Goal: Task Accomplishment & Management: Manage account settings

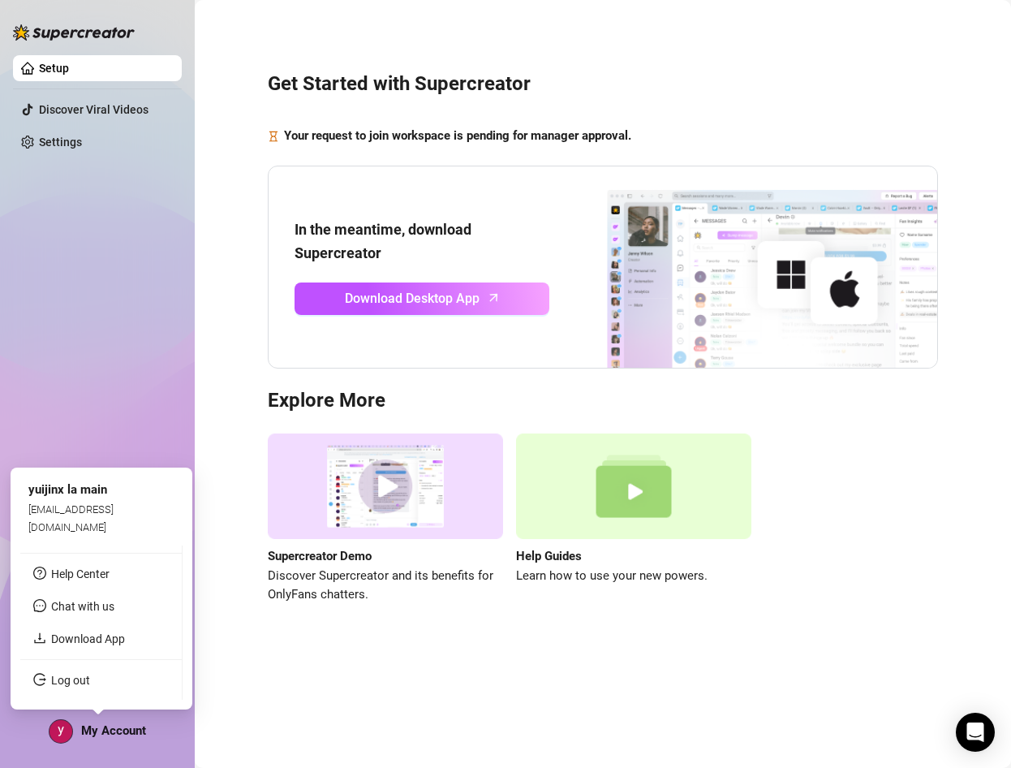
click at [75, 731] on div "My Account" at bounding box center [97, 731] width 97 height 24
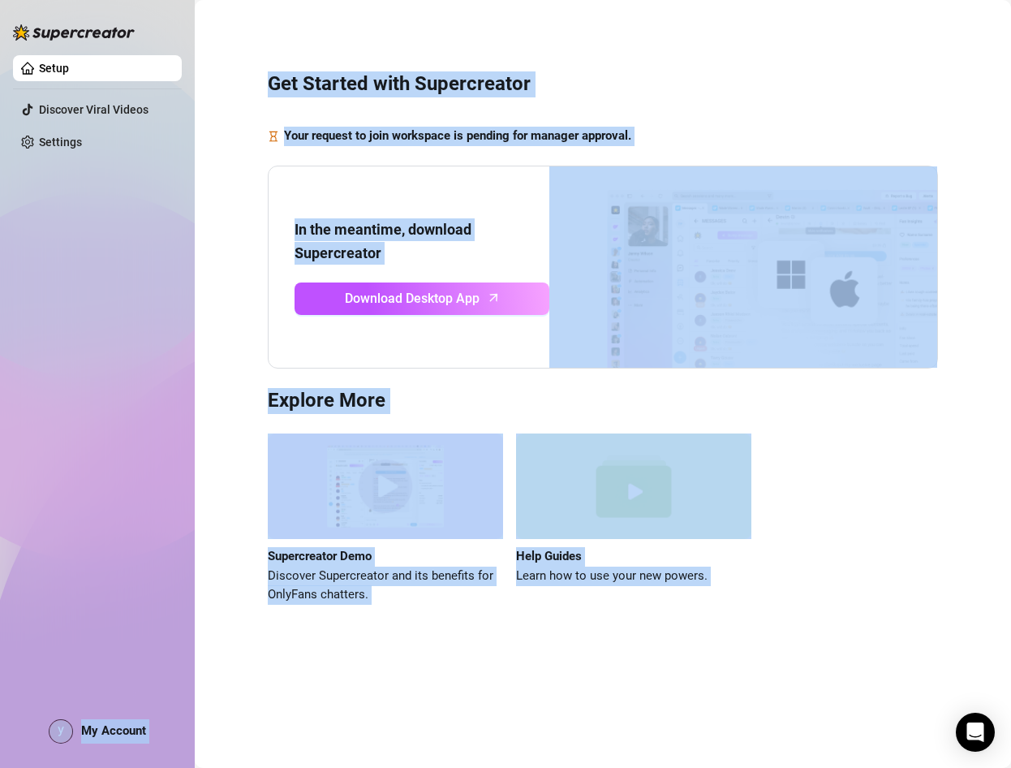
drag, startPoint x: 168, startPoint y: 526, endPoint x: 28, endPoint y: 533, distance: 140.5
click at [28, 533] on body "Setup Discover Viral Videos Settings My Account Get Started with Supercreator Y…" at bounding box center [505, 384] width 1011 height 768
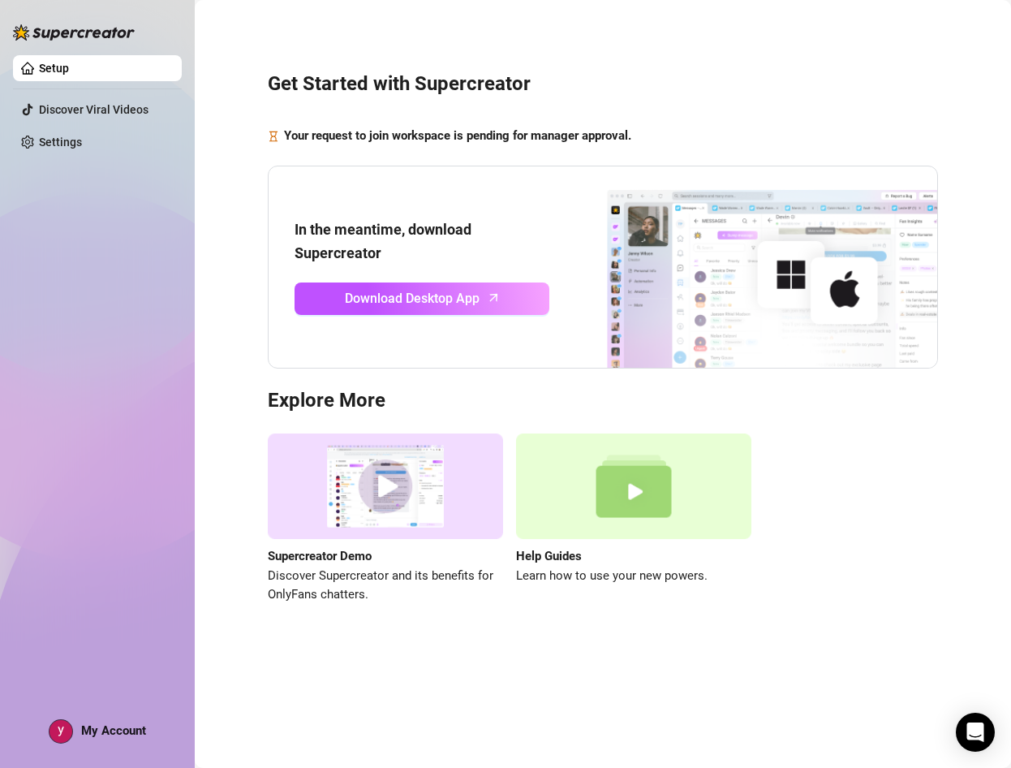
drag, startPoint x: 28, startPoint y: 533, endPoint x: 119, endPoint y: 682, distance: 174.5
click at [119, 682] on div "Setup Discover Viral Videos Settings My Account" at bounding box center [97, 376] width 169 height 753
click at [119, 739] on div "My Account" at bounding box center [97, 731] width 97 height 24
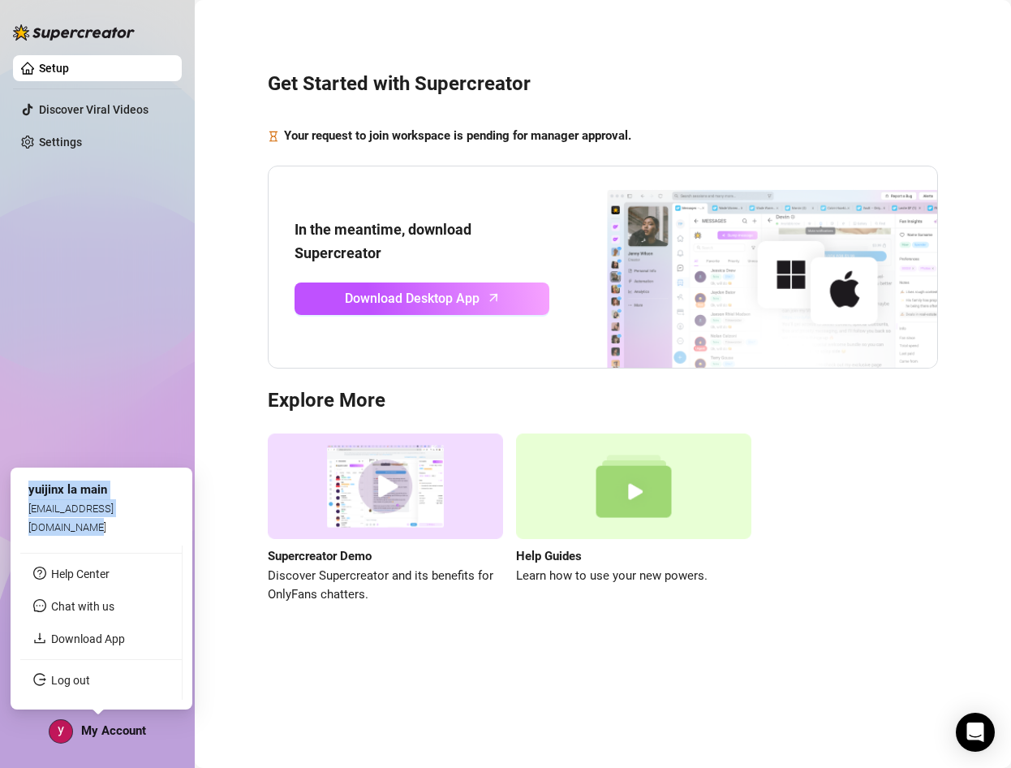
drag, startPoint x: 119, startPoint y: 739, endPoint x: 171, endPoint y: 530, distance: 215.7
click at [171, 530] on div "yuijinx la main jinxparabaixinhos@gmail.com" at bounding box center [101, 508] width 162 height 62
copy div "yuijinx la main jinxparabaixinhos@gmail.com"
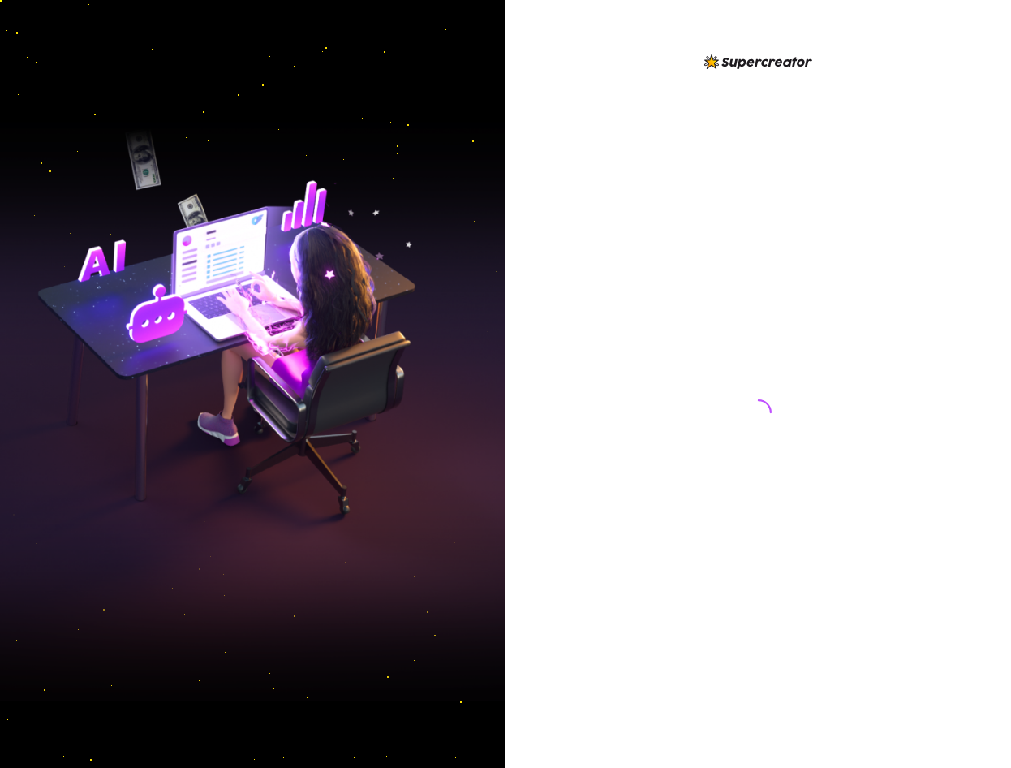
click at [652, 217] on div at bounding box center [759, 397] width 362 height 690
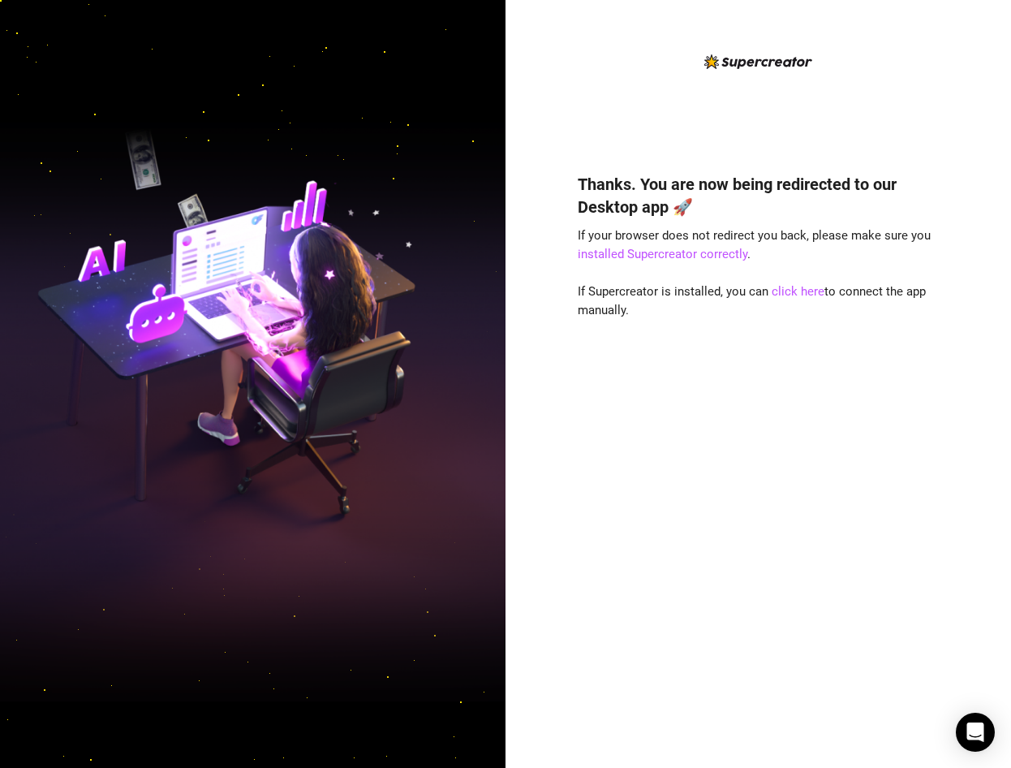
drag, startPoint x: 563, startPoint y: 319, endPoint x: 577, endPoint y: 332, distance: 18.9
click at [563, 319] on div "Thanks. You are now being redirected to our Desktop app 🚀 If your browser does …" at bounding box center [757, 384] width 505 height 768
click at [796, 298] on link "click here" at bounding box center [798, 291] width 53 height 15
